Goal: Task Accomplishment & Management: Manage account settings

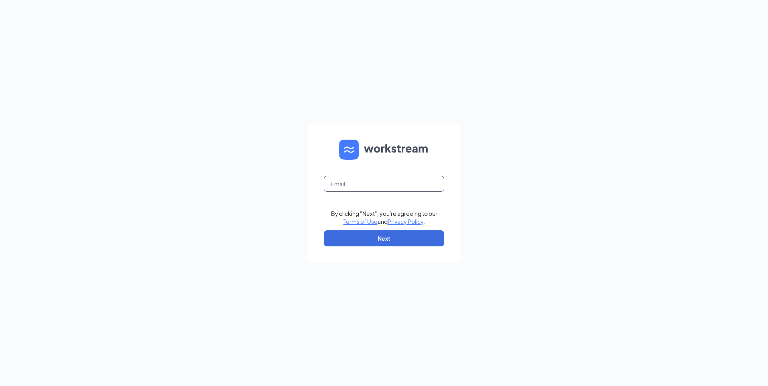
click at [376, 184] on input "text" at bounding box center [384, 184] width 121 height 16
type input "[EMAIL_ADDRESS][DOMAIN_NAME]"
click at [381, 236] on button "Next" at bounding box center [384, 239] width 121 height 16
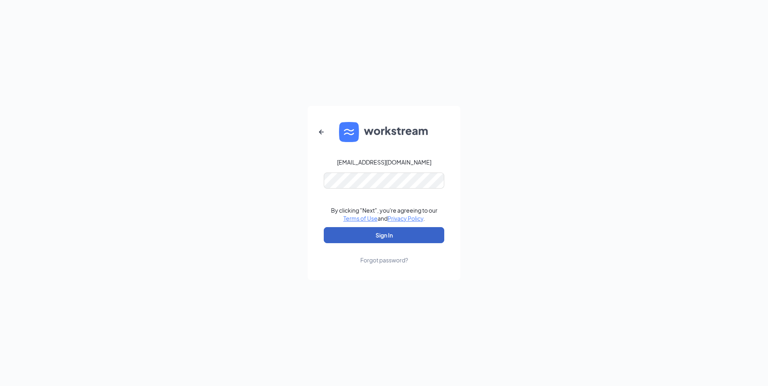
click at [359, 235] on button "Sign In" at bounding box center [384, 235] width 121 height 16
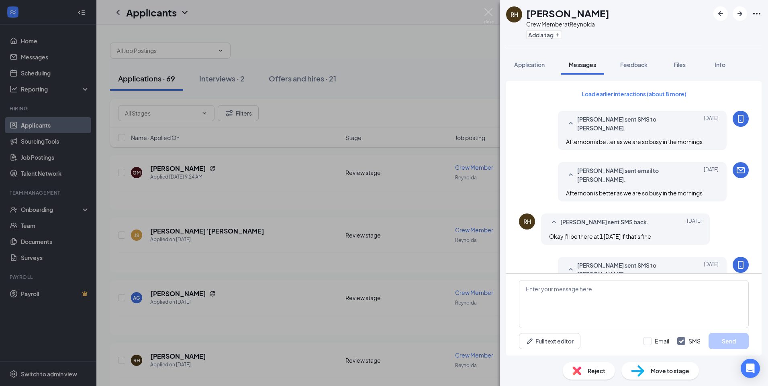
click at [444, 57] on div "RH Renee Horne Crew Member at Reynolda Add a tag Application Messages Feedback …" at bounding box center [384, 193] width 768 height 386
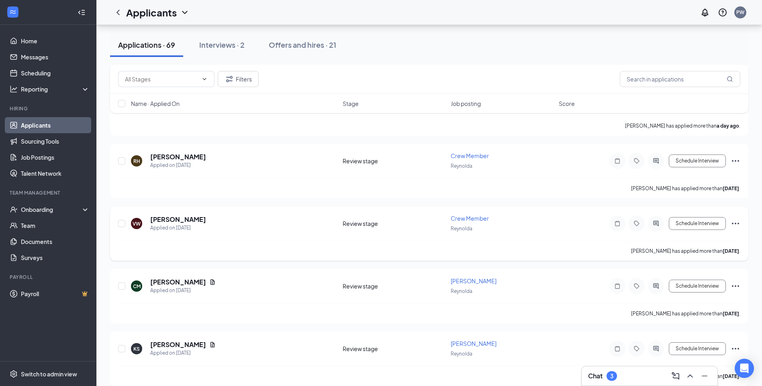
scroll to position [161, 0]
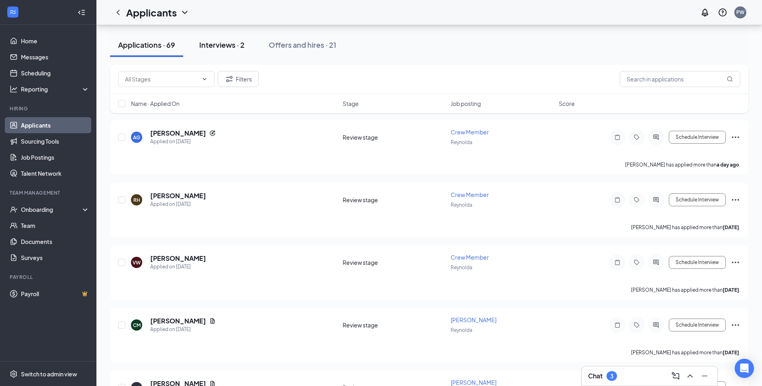
click at [235, 47] on div "Interviews · 2" at bounding box center [221, 45] width 45 height 10
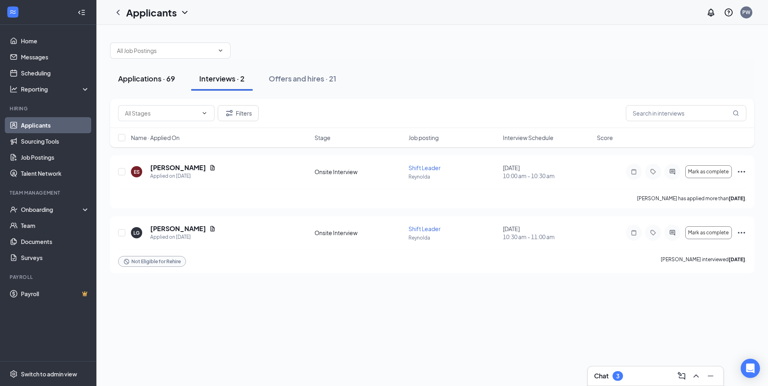
click at [158, 80] on div "Applications · 69" at bounding box center [146, 79] width 57 height 10
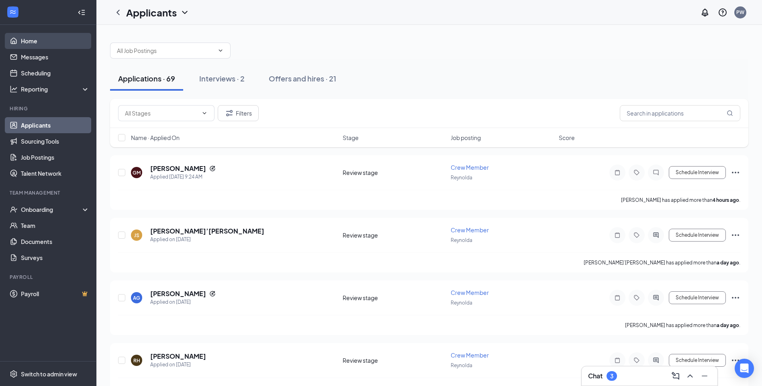
click at [33, 41] on link "Home" at bounding box center [55, 41] width 69 height 16
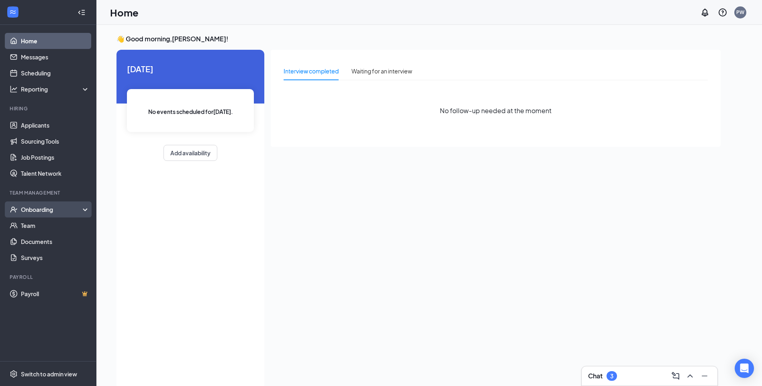
click at [34, 211] on div "Onboarding" at bounding box center [52, 210] width 62 height 8
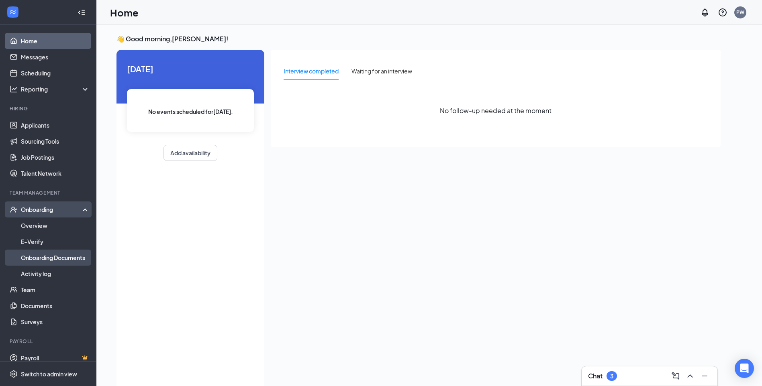
click at [41, 257] on link "Onboarding Documents" at bounding box center [55, 258] width 69 height 16
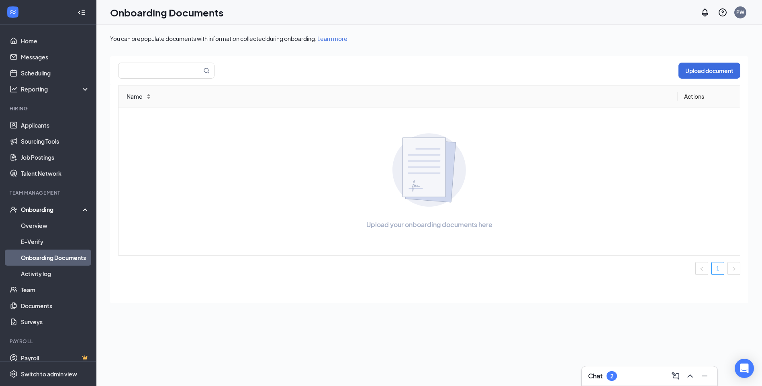
click at [52, 259] on link "Onboarding Documents" at bounding box center [55, 258] width 69 height 16
click at [26, 288] on link "Team" at bounding box center [55, 290] width 69 height 16
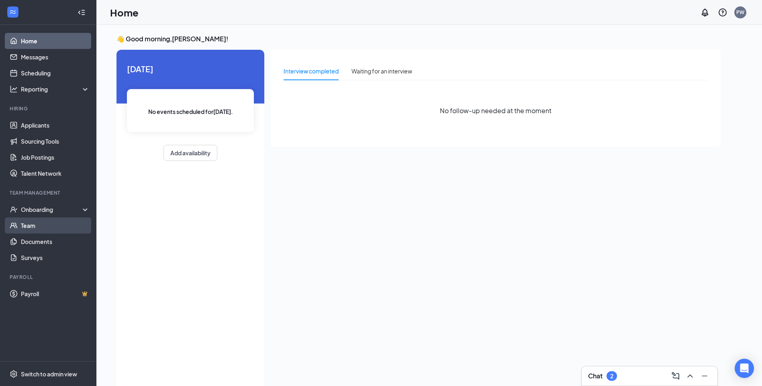
click at [22, 223] on link "Team" at bounding box center [55, 226] width 69 height 16
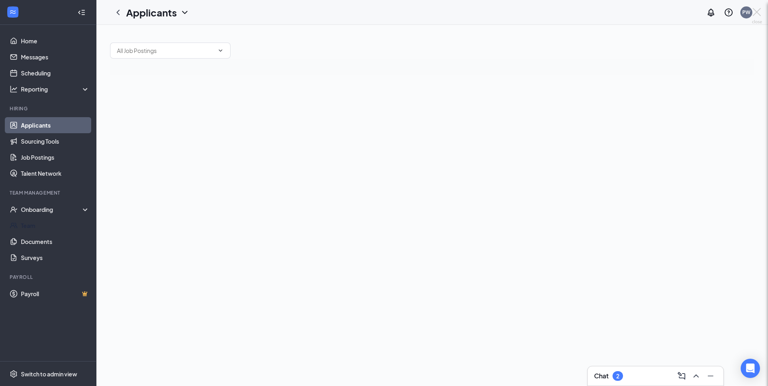
click at [39, 223] on div at bounding box center [384, 193] width 768 height 386
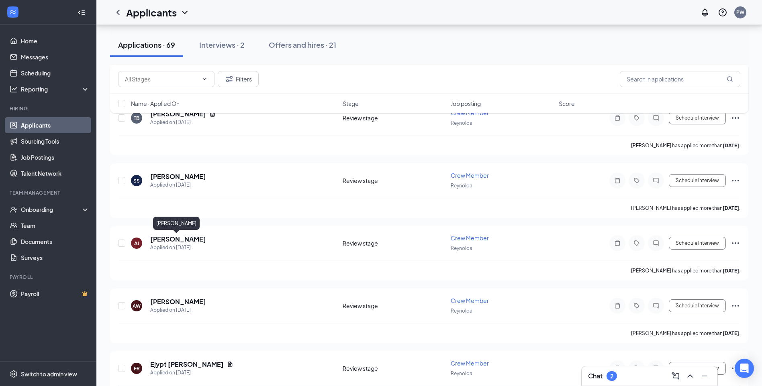
scroll to position [723, 0]
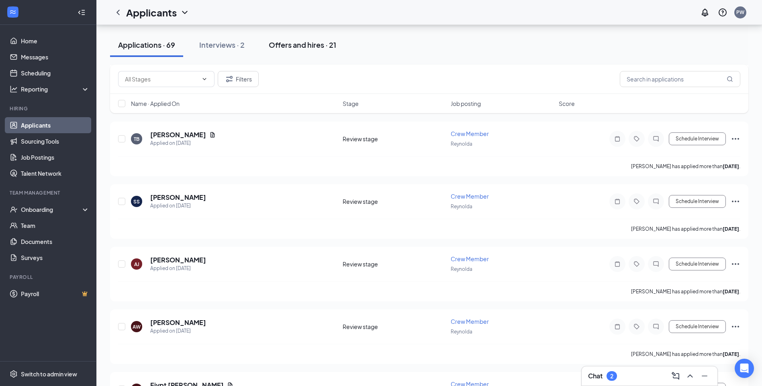
click at [273, 49] on div "Offers and hires · 21" at bounding box center [302, 45] width 67 height 10
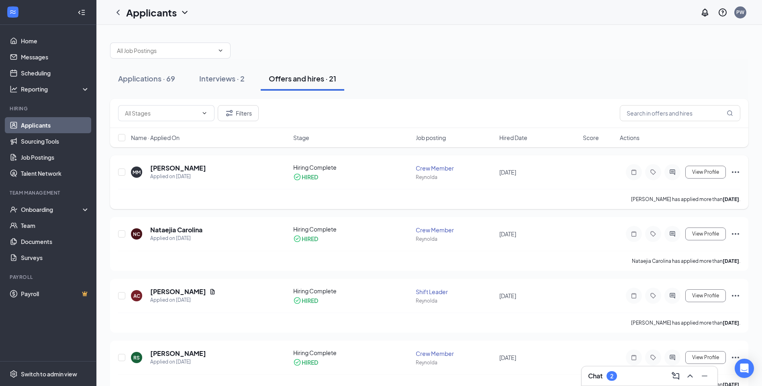
click at [440, 166] on div "Crew Member" at bounding box center [455, 168] width 79 height 8
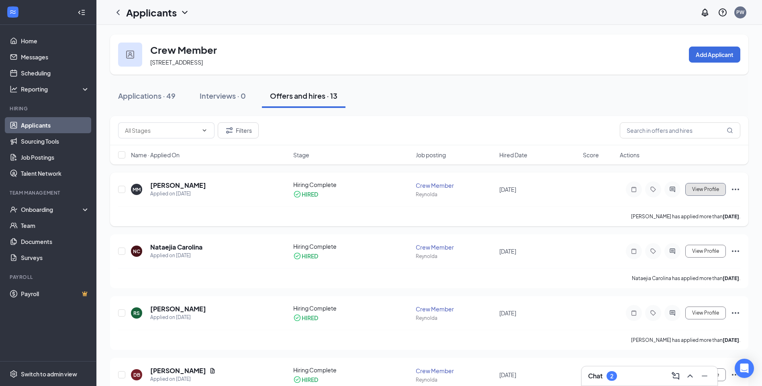
click at [691, 188] on button "View Profile" at bounding box center [705, 189] width 41 height 13
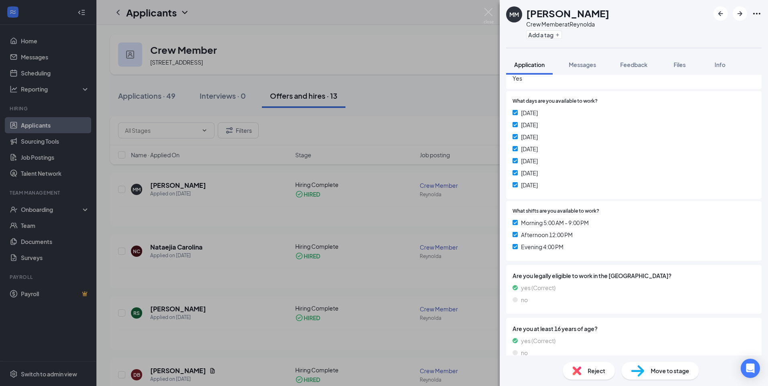
scroll to position [149, 0]
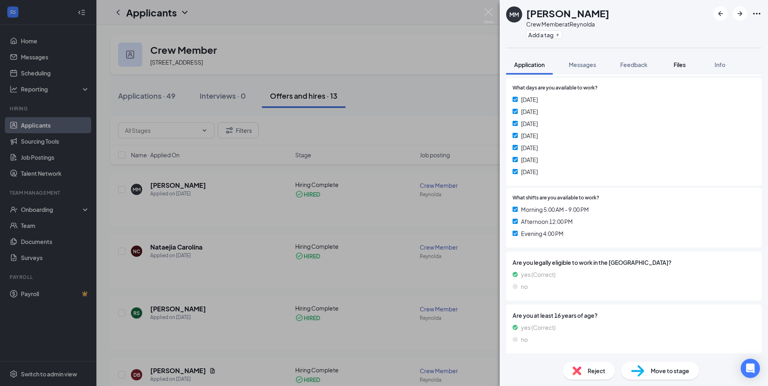
click at [689, 70] on button "Files" at bounding box center [680, 65] width 32 height 20
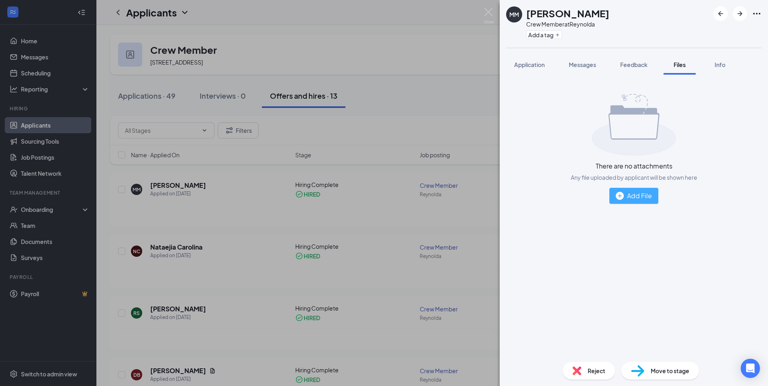
click at [636, 200] on div "Add File" at bounding box center [634, 196] width 36 height 10
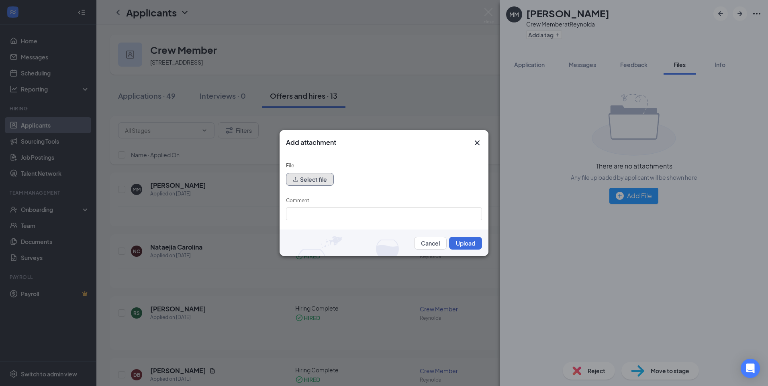
click at [315, 182] on button "Select file" at bounding box center [310, 179] width 48 height 13
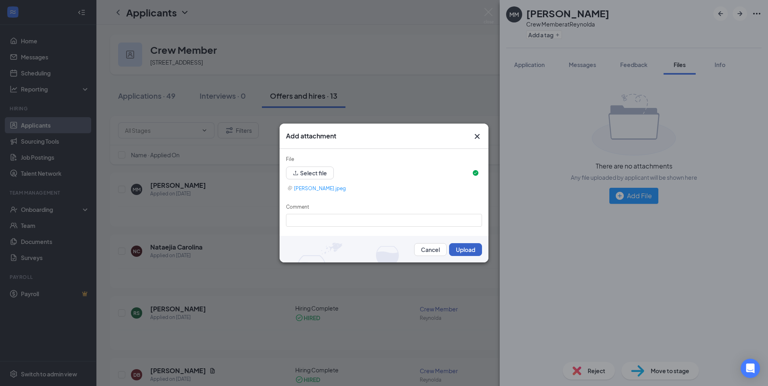
click at [467, 249] on button "Upload" at bounding box center [465, 249] width 33 height 13
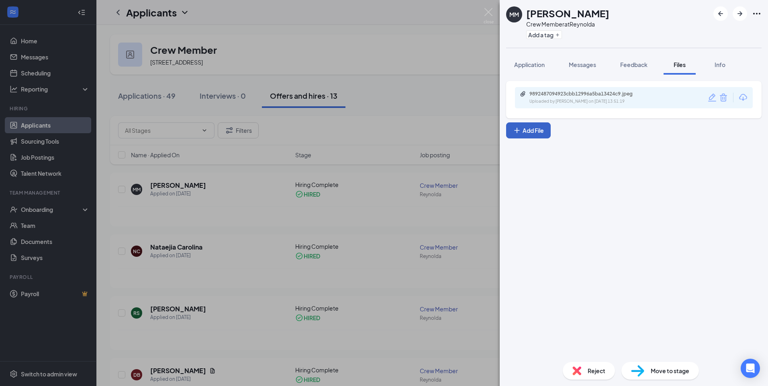
click at [529, 131] on button "Add File" at bounding box center [528, 131] width 45 height 16
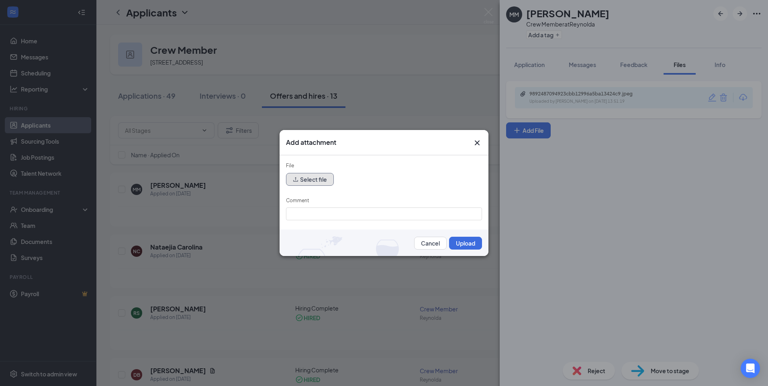
click at [305, 182] on button "Select file" at bounding box center [310, 179] width 48 height 13
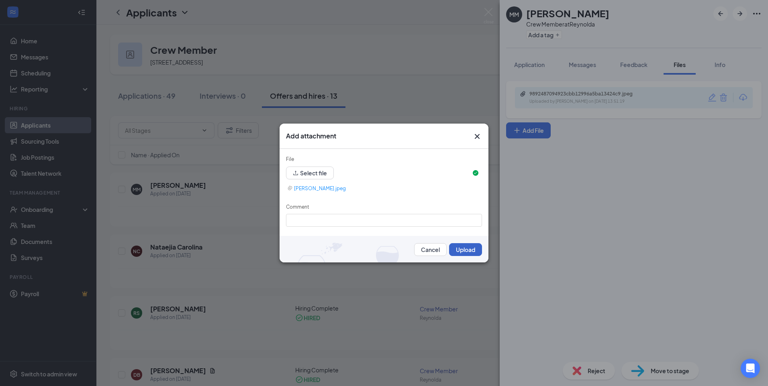
click at [453, 247] on button "Upload" at bounding box center [465, 249] width 33 height 13
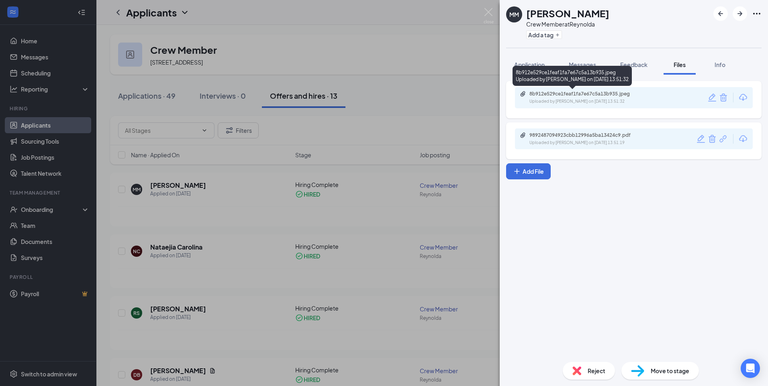
click at [605, 95] on div "8b912e529ce1feaf1fa7e67c5a13b935.jpeg" at bounding box center [585, 94] width 112 height 6
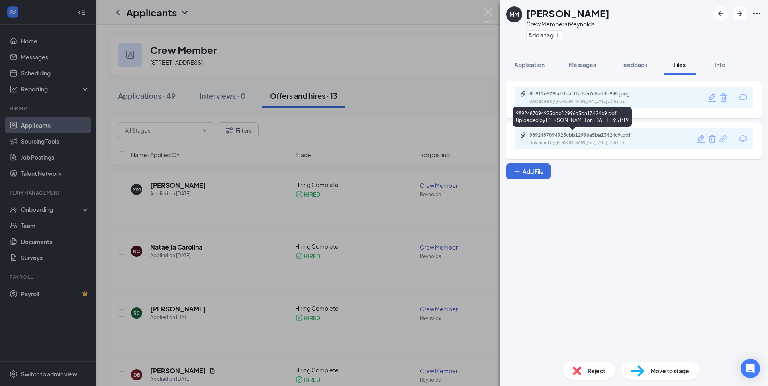
click at [616, 136] on div "9892487094923cbb12996a5ba13424c9.pdf" at bounding box center [585, 135] width 112 height 6
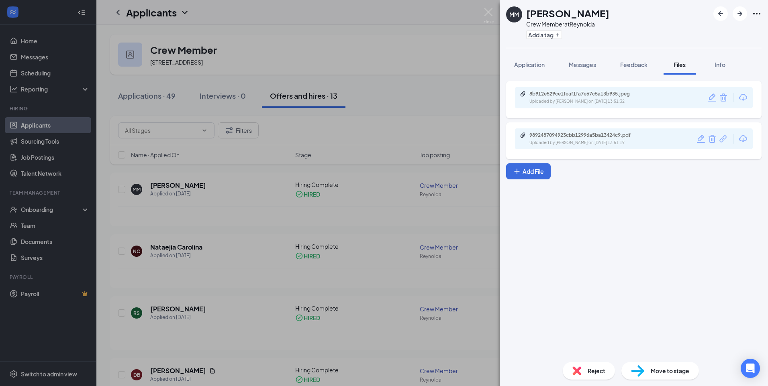
click at [711, 138] on icon "Trash" at bounding box center [712, 139] width 10 height 10
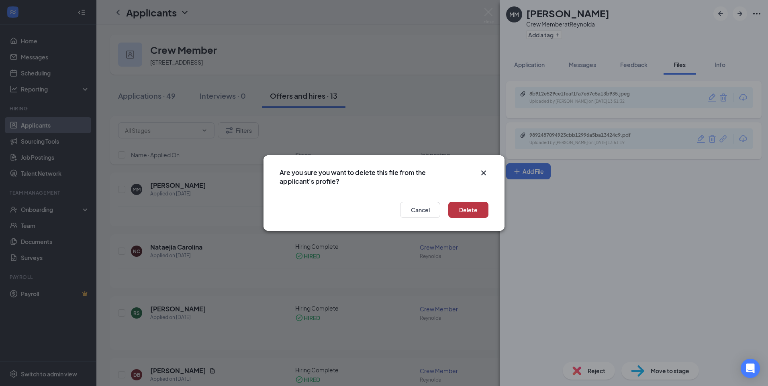
click at [465, 210] on button "Delete" at bounding box center [468, 210] width 40 height 16
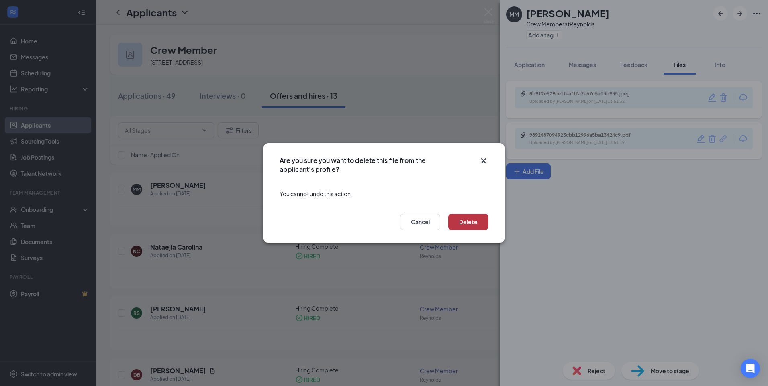
click at [465, 220] on button "Delete" at bounding box center [468, 222] width 40 height 16
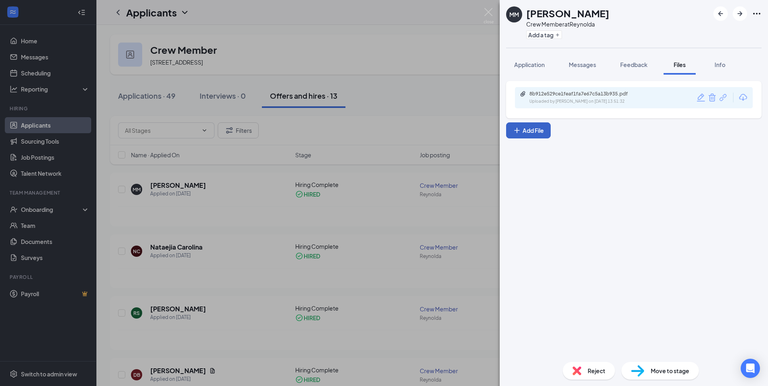
click at [548, 127] on button "Add File" at bounding box center [528, 131] width 45 height 16
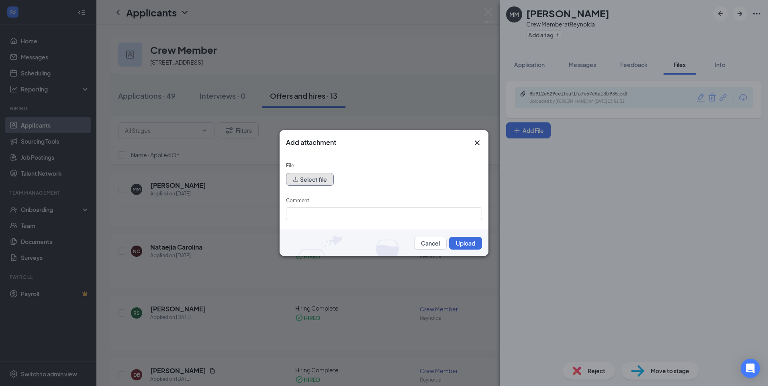
click at [310, 181] on button "Select file" at bounding box center [310, 179] width 48 height 13
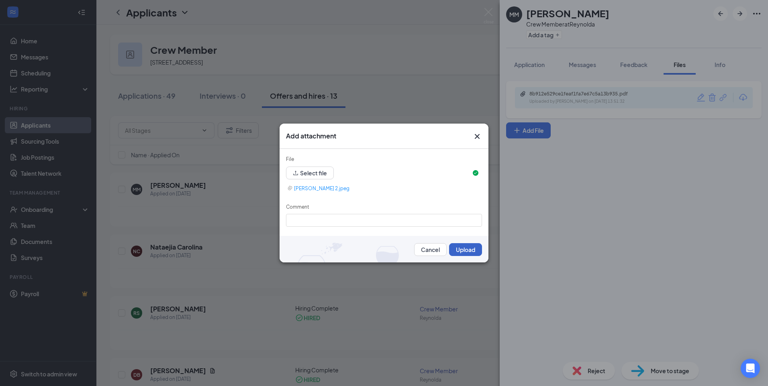
click at [468, 252] on button "Upload" at bounding box center [465, 249] width 33 height 13
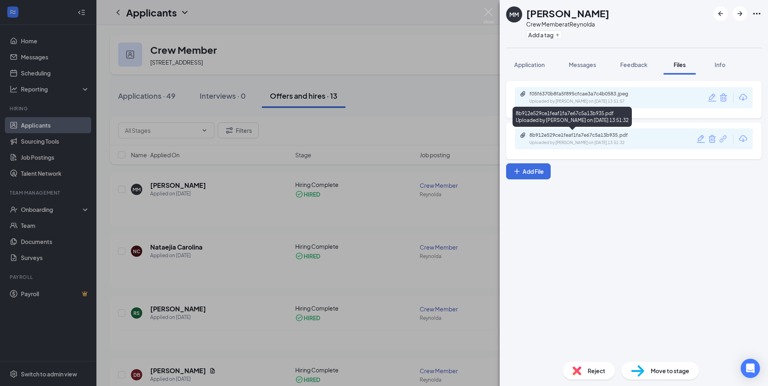
click at [588, 137] on div "8b912e529ce1feaf1fa7e67c5a13b935.pdf" at bounding box center [585, 135] width 112 height 6
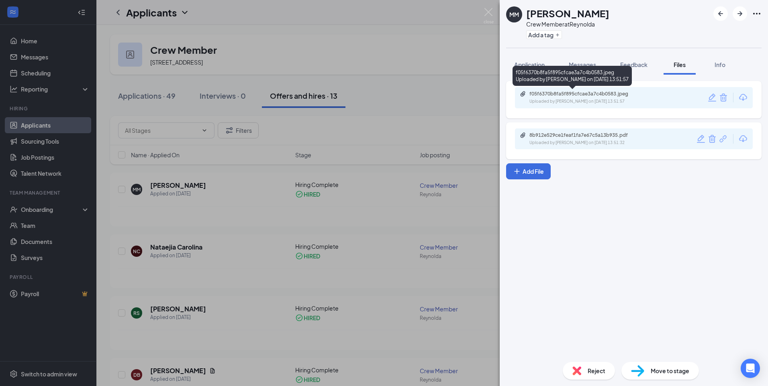
click at [550, 96] on div "f05f6370b8fa5f895cfcae3a7c4b0583.jpeg" at bounding box center [585, 94] width 112 height 6
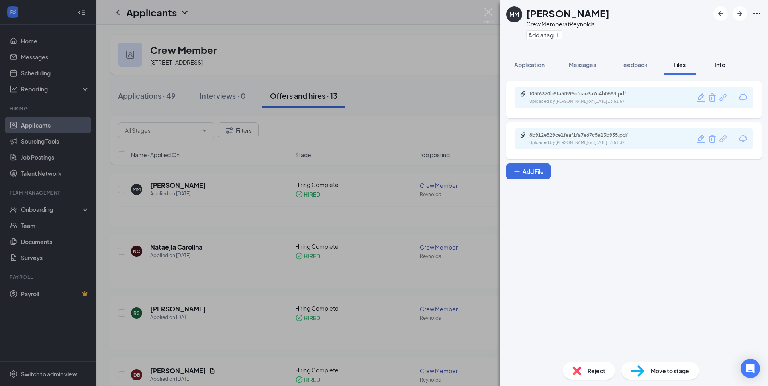
click at [725, 61] on div "Info" at bounding box center [720, 65] width 16 height 8
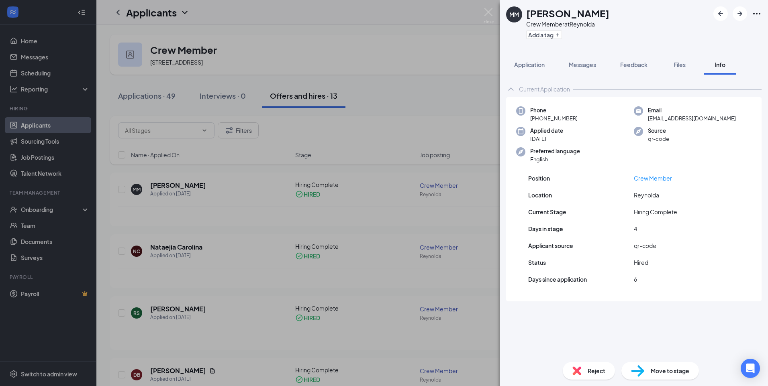
click at [395, 99] on div "MM Michael Maxwell Crew Member at Reynolda Add a tag Application Messages Feedb…" at bounding box center [384, 193] width 768 height 386
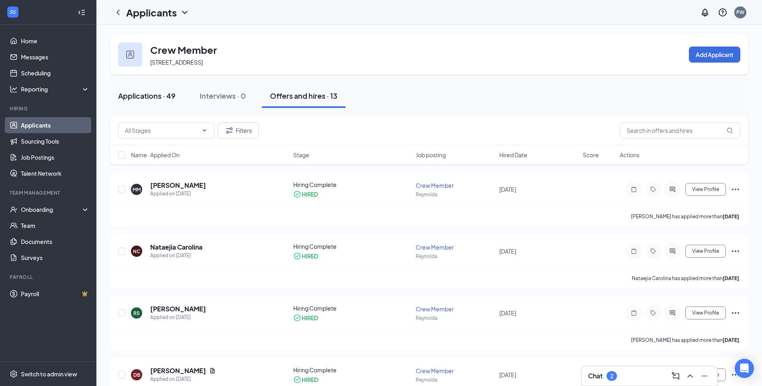
click at [172, 92] on div "Applications · 49" at bounding box center [146, 96] width 57 height 10
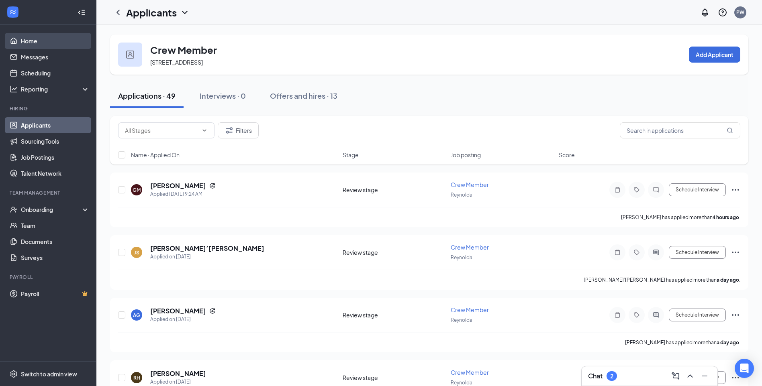
click at [47, 43] on link "Home" at bounding box center [55, 41] width 69 height 16
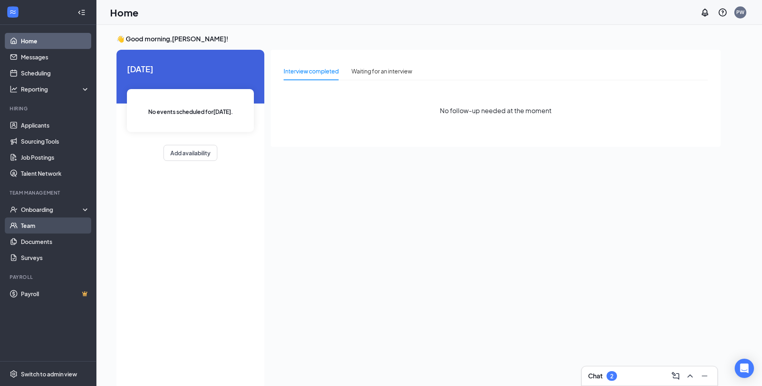
click at [48, 222] on link "Team" at bounding box center [55, 226] width 69 height 16
